Goal: Information Seeking & Learning: Learn about a topic

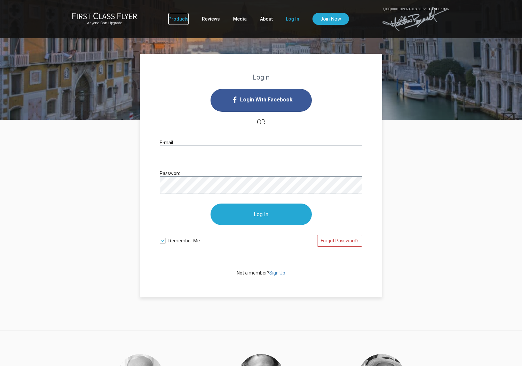
click at [185, 19] on link "Products" at bounding box center [178, 19] width 20 height 12
click at [240, 23] on link "Media" at bounding box center [240, 19] width 14 height 12
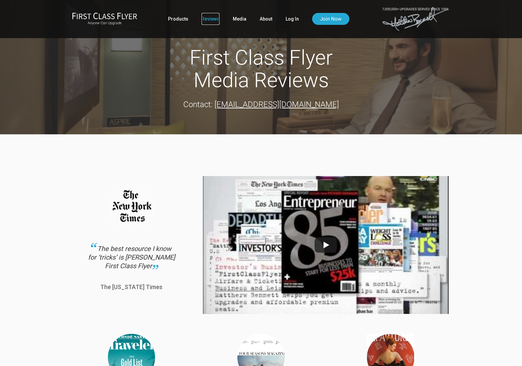
click at [202, 22] on link "Reviews" at bounding box center [210, 19] width 18 height 12
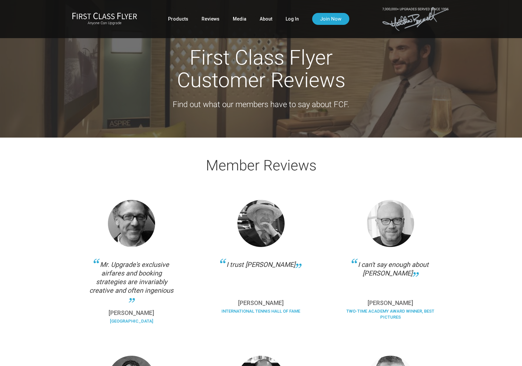
click at [188, 22] on ul "Products Reviews Media About Log In Join Now" at bounding box center [258, 19] width 181 height 12
click at [182, 20] on link "Products" at bounding box center [178, 19] width 20 height 12
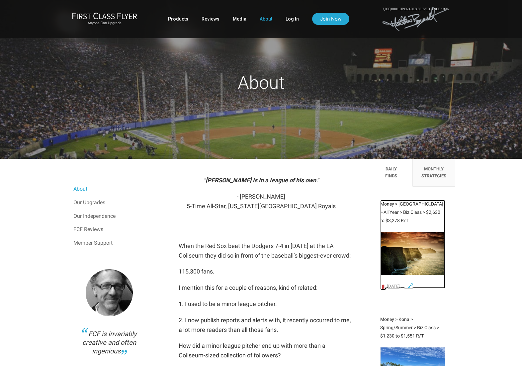
click at [413, 204] on span "Money > [GEOGRAPHIC_DATA] > All Year > Biz Class > $2,630 to $3,278 R/T" at bounding box center [411, 212] width 63 height 22
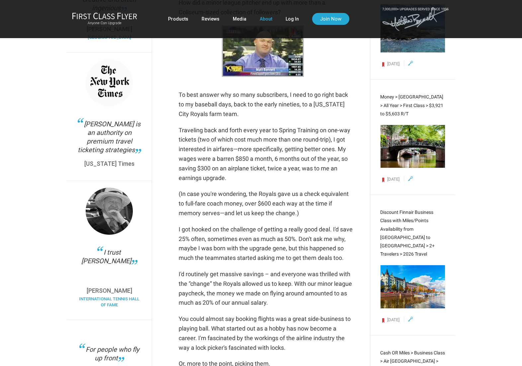
scroll to position [342, 0]
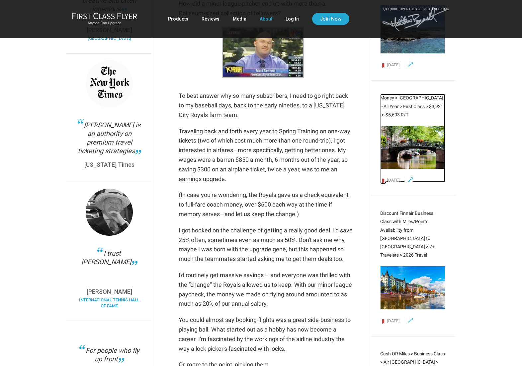
click at [412, 99] on span "Money > Amsterdam > All Year > First Class > $3,921 to $5,603 R/T" at bounding box center [411, 106] width 63 height 22
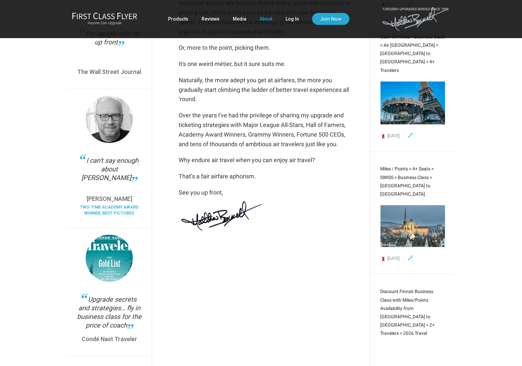
scroll to position [699, 0]
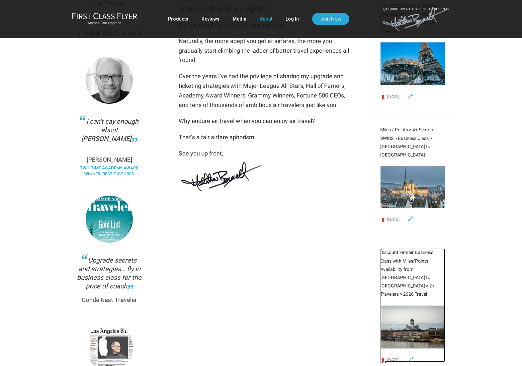
click at [403, 250] on span "Discount Finnair Business Class with Miles/Points Availability from [GEOGRAPHIC…" at bounding box center [407, 273] width 54 height 47
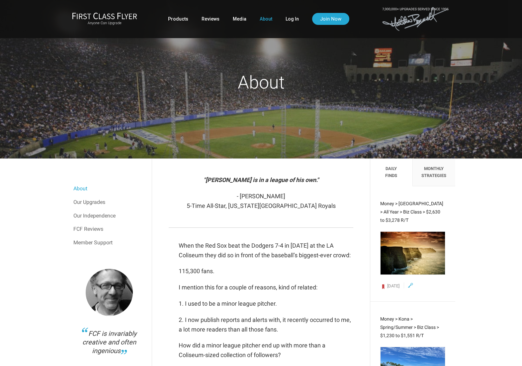
scroll to position [0, 0]
click at [93, 204] on link "Our Upgrades" at bounding box center [109, 202] width 72 height 13
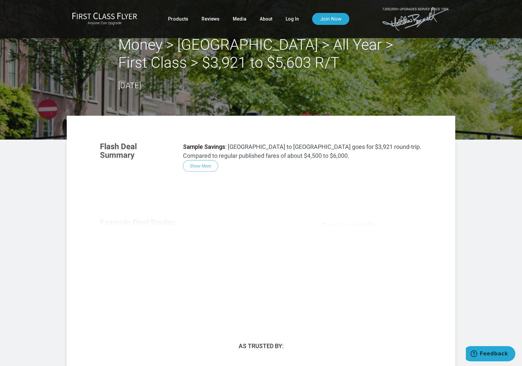
click at [209, 169] on div "Flash Deal Summary Sample Savings : Boston to Amsterdam goes for $3,921 round-t…" at bounding box center [260, 226] width 335 height 181
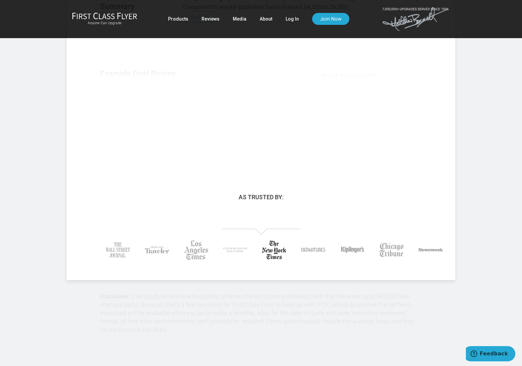
scroll to position [149, 0]
drag, startPoint x: 278, startPoint y: 204, endPoint x: 304, endPoint y: 223, distance: 31.8
click at [304, 222] on div "Flash Deal Summary Sample Savings : Boston to Amsterdam goes for $3,921 round-t…" at bounding box center [261, 135] width 388 height 290
click at [304, 223] on div at bounding box center [261, 238] width 352 height 56
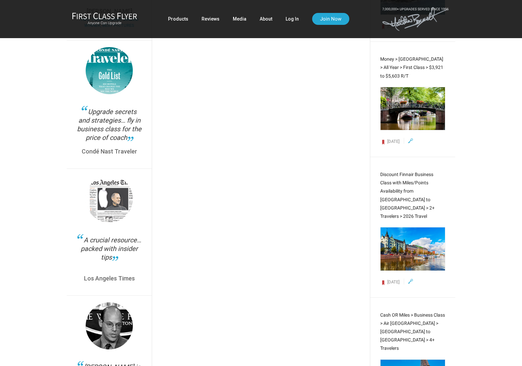
scroll to position [831, 0]
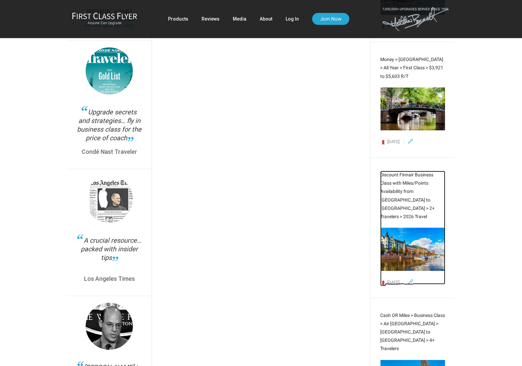
click at [393, 172] on span "Discount Finnair Business Class with Miles/Points Availability from [GEOGRAPHIC…" at bounding box center [407, 195] width 54 height 47
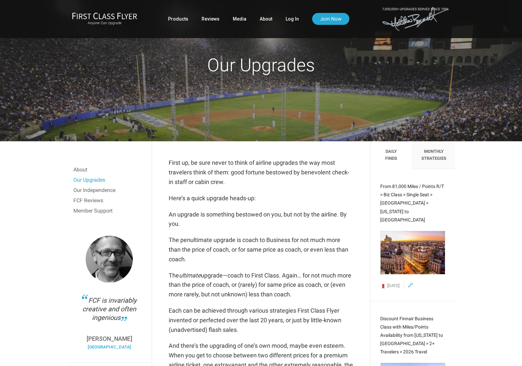
scroll to position [0, 0]
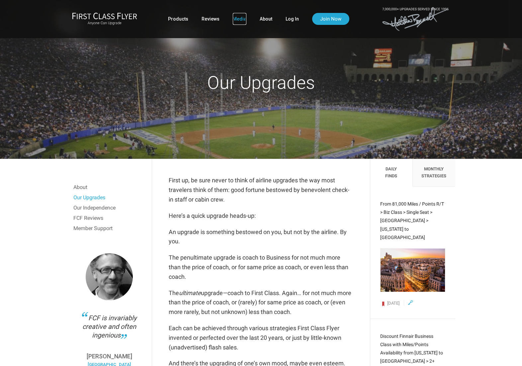
click at [242, 18] on link "Media" at bounding box center [240, 19] width 14 height 12
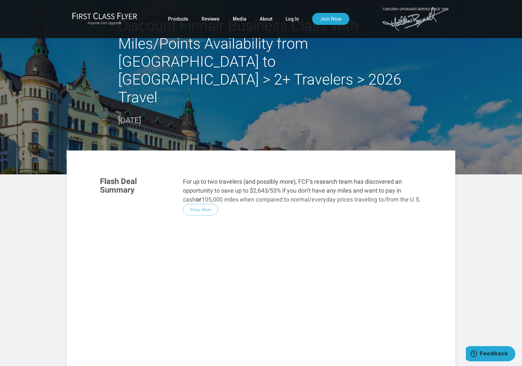
scroll to position [101, 0]
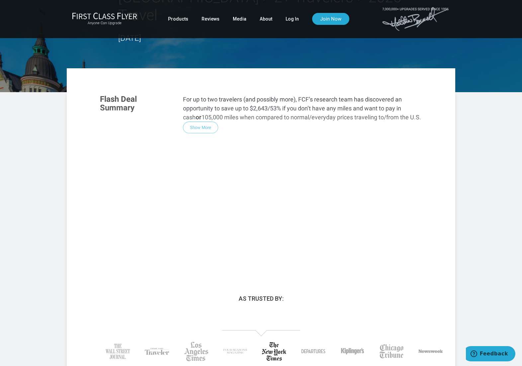
click at [215, 97] on div "Flash Deal Summary For up to two travelers (and possibly more), FCF’s research …" at bounding box center [260, 178] width 335 height 181
click at [209, 94] on div "Flash Deal Summary For up to two travelers (and possibly more), FCF’s research …" at bounding box center [260, 178] width 335 height 181
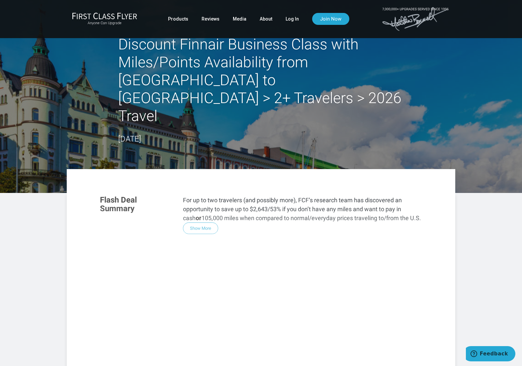
scroll to position [0, 0]
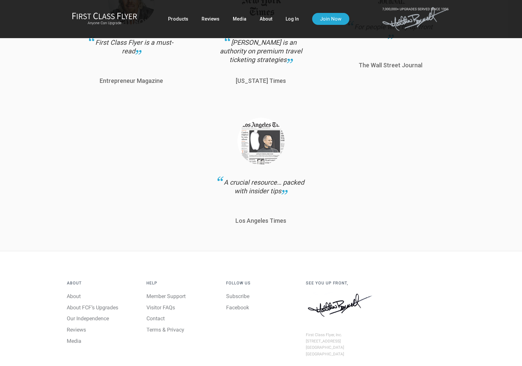
scroll to position [685, 0]
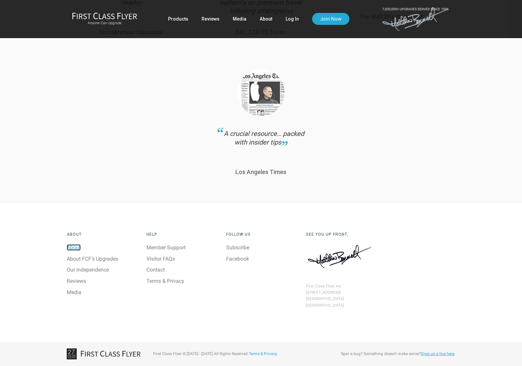
click at [77, 247] on link "About" at bounding box center [74, 248] width 14 height 6
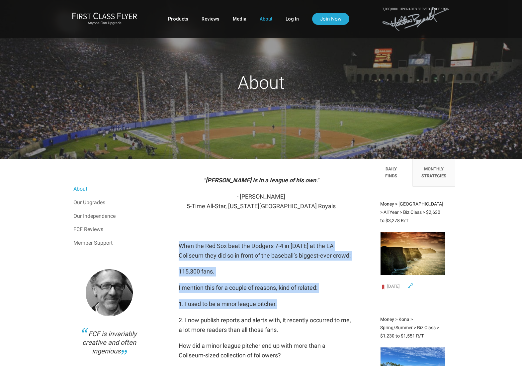
drag, startPoint x: 179, startPoint y: 245, endPoint x: 311, endPoint y: 305, distance: 144.8
click at [311, 305] on p "1. I used to be a minor league pitcher." at bounding box center [266, 305] width 174 height 10
drag, startPoint x: 284, startPoint y: 299, endPoint x: 171, endPoint y: 246, distance: 124.5
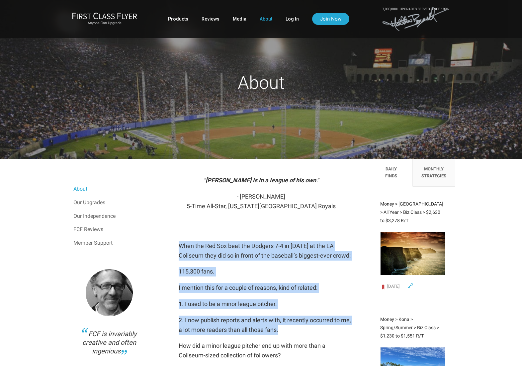
drag, startPoint x: 197, startPoint y: 254, endPoint x: 325, endPoint y: 327, distance: 147.2
drag, startPoint x: 325, startPoint y: 327, endPoint x: 321, endPoint y: 328, distance: 3.7
click at [324, 327] on p "2. I now publish reports and alerts with, it recently occurred to me, a lot mor…" at bounding box center [266, 325] width 174 height 19
drag, startPoint x: 318, startPoint y: 328, endPoint x: 205, endPoint y: 248, distance: 138.8
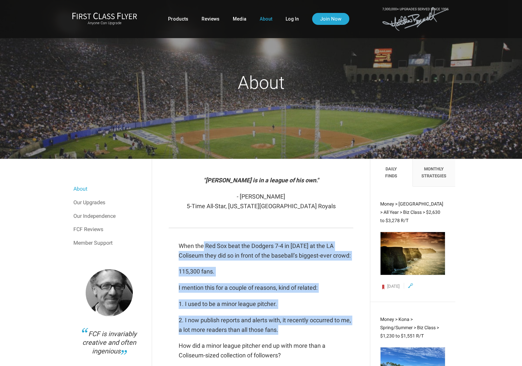
click at [208, 250] on p "When the Red Sox beat the Dodgers 7-4 in [DATE] at the LA Coliseum they did so …" at bounding box center [266, 251] width 174 height 19
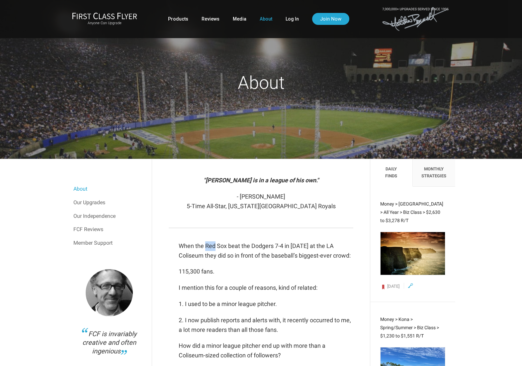
click at [208, 250] on p "When the Red Sox beat the Dodgers 7-4 in [DATE] at the LA Coliseum they did so …" at bounding box center [266, 251] width 174 height 19
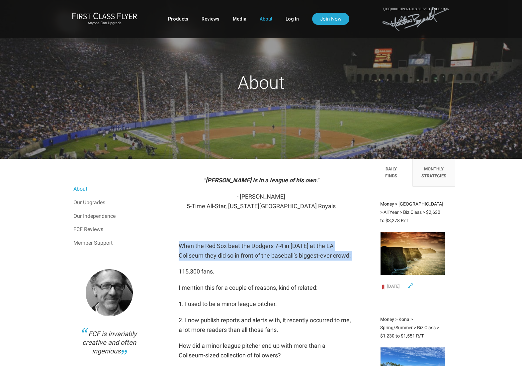
click at [208, 250] on p "When the Red Sox beat the Dodgers 7-4 in [DATE] at the LA Coliseum they did so …" at bounding box center [266, 251] width 174 height 19
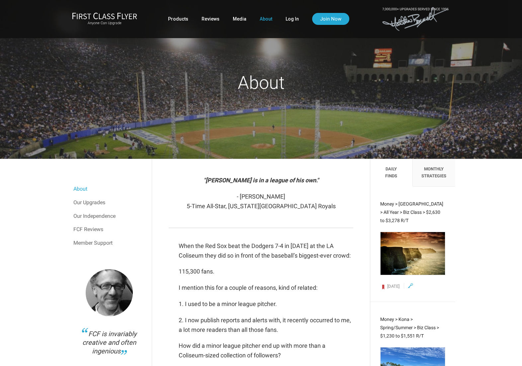
click at [432, 175] on li "Monthly Strategies" at bounding box center [433, 173] width 42 height 28
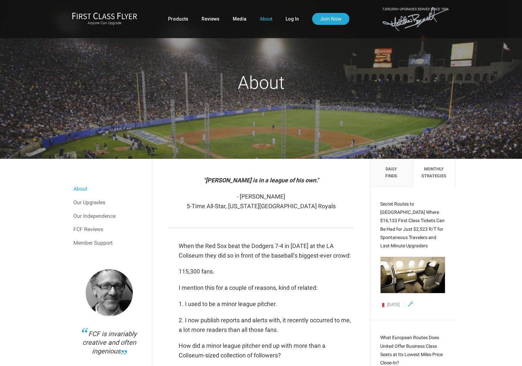
click at [394, 177] on li "Daily Finds" at bounding box center [391, 173] width 42 height 28
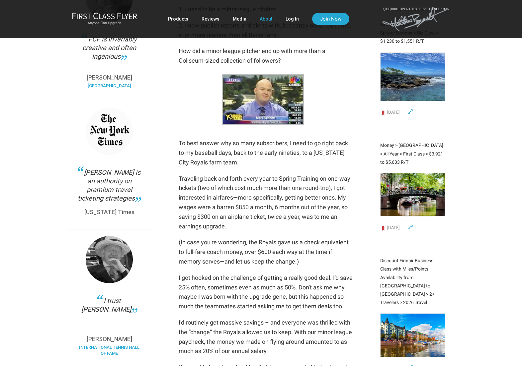
scroll to position [497, 0]
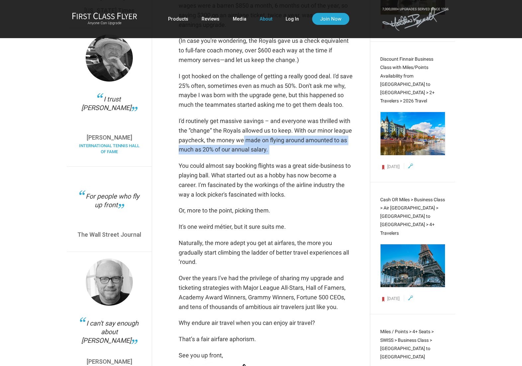
drag, startPoint x: 262, startPoint y: 143, endPoint x: 270, endPoint y: 165, distance: 22.8
click at [270, 164] on div "When the Red Sox beat the Dodgers 7-4 in [DATE] at the LA Coliseum they did so …" at bounding box center [266, 74] width 174 height 658
click at [271, 165] on p "You could almost say booking flights was a great side-business to playing ball.…" at bounding box center [266, 180] width 174 height 38
